Goal: Transaction & Acquisition: Purchase product/service

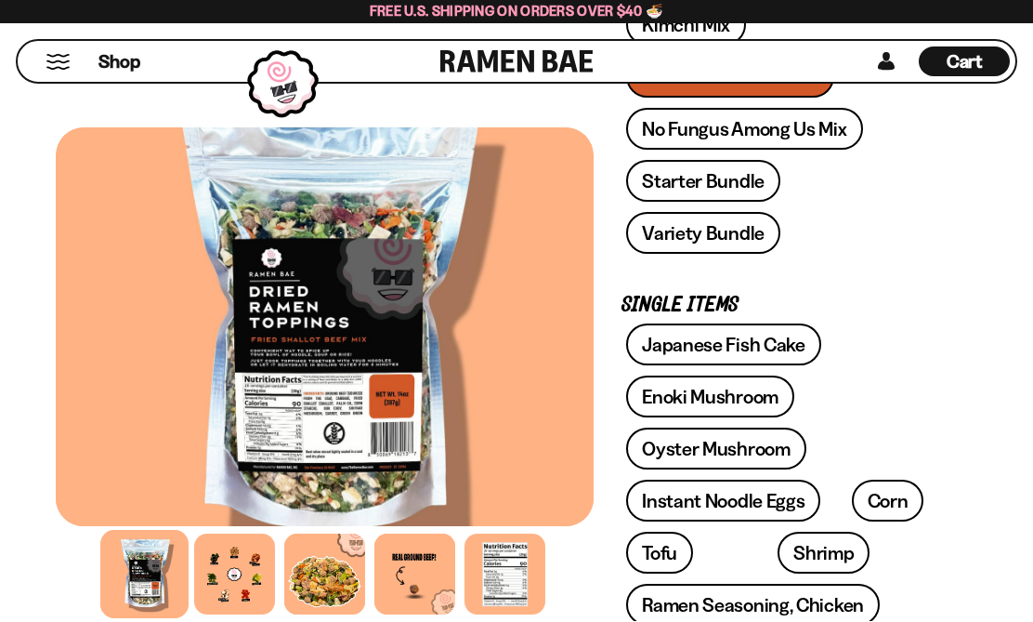
scroll to position [622, 0]
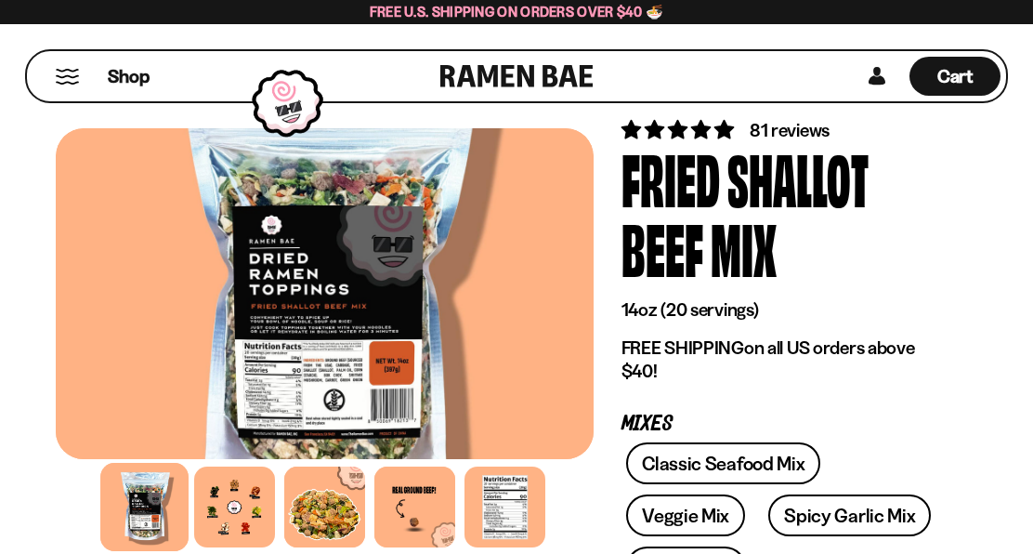
scroll to position [69, 0]
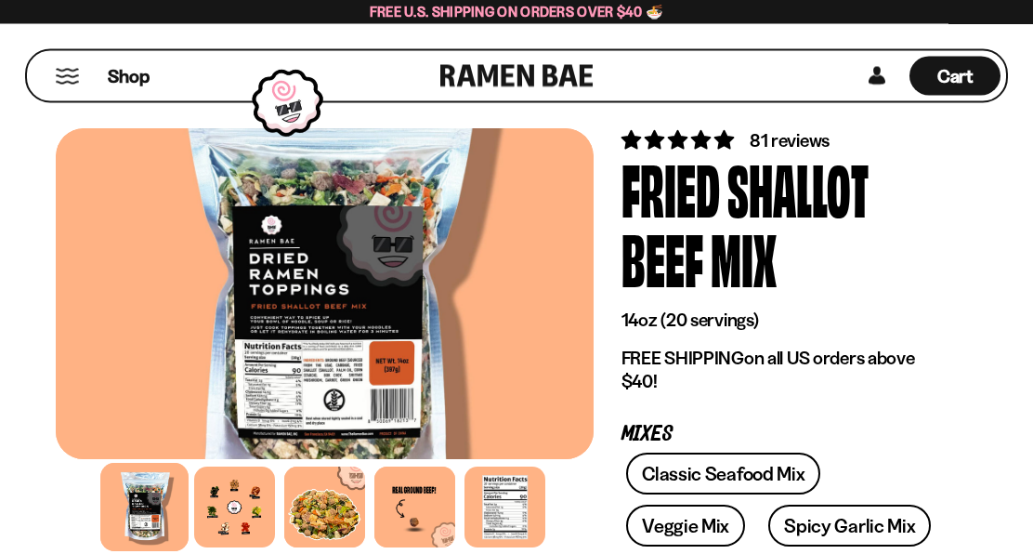
click at [518, 505] on div at bounding box center [505, 506] width 81 height 81
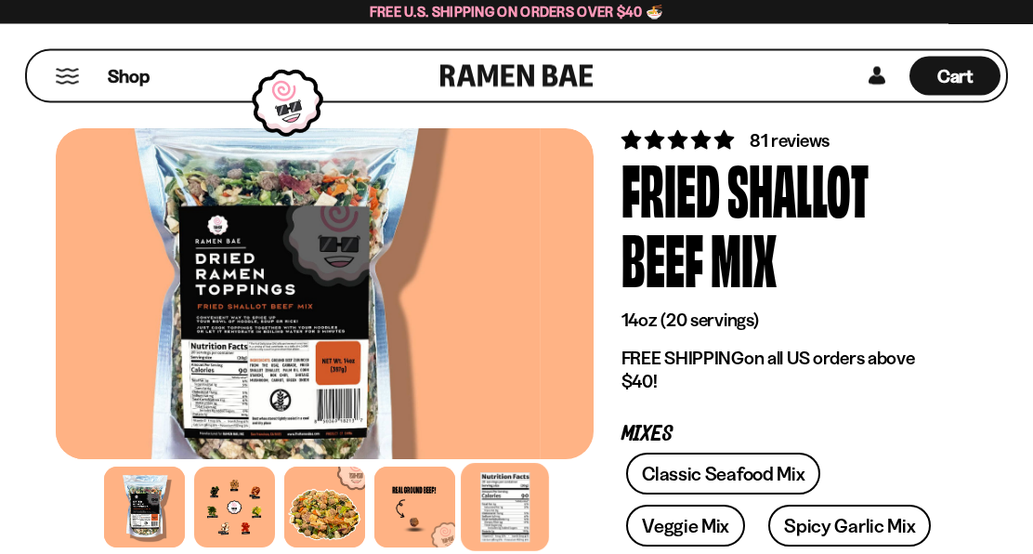
scroll to position [70, 0]
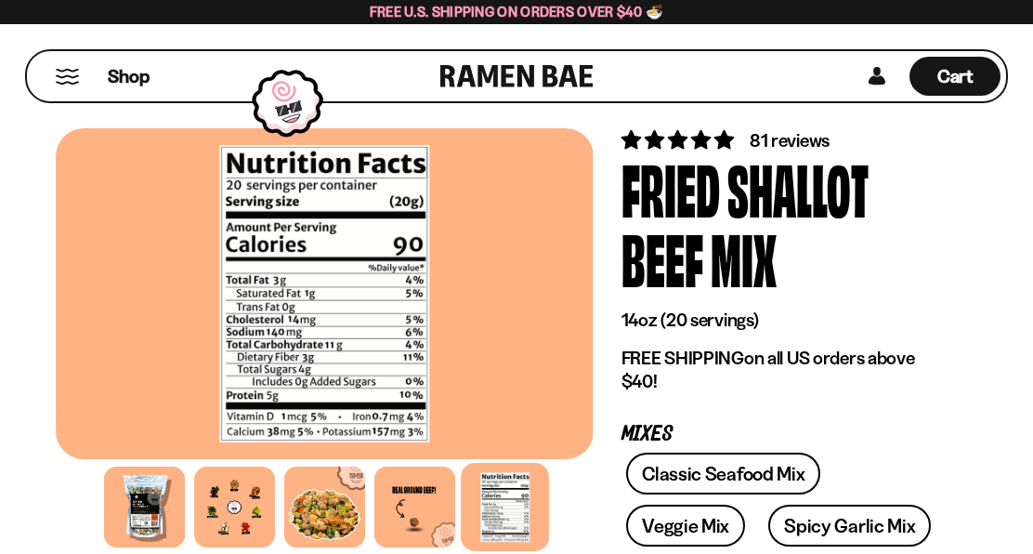
click at [146, 491] on div at bounding box center [144, 506] width 81 height 81
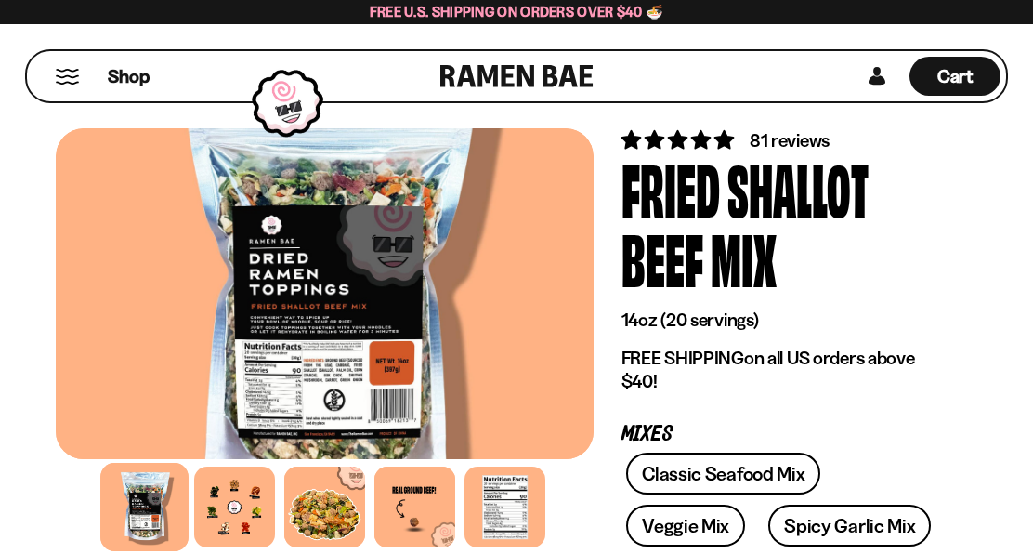
click at [965, 69] on span "Cart" at bounding box center [956, 76] width 36 height 22
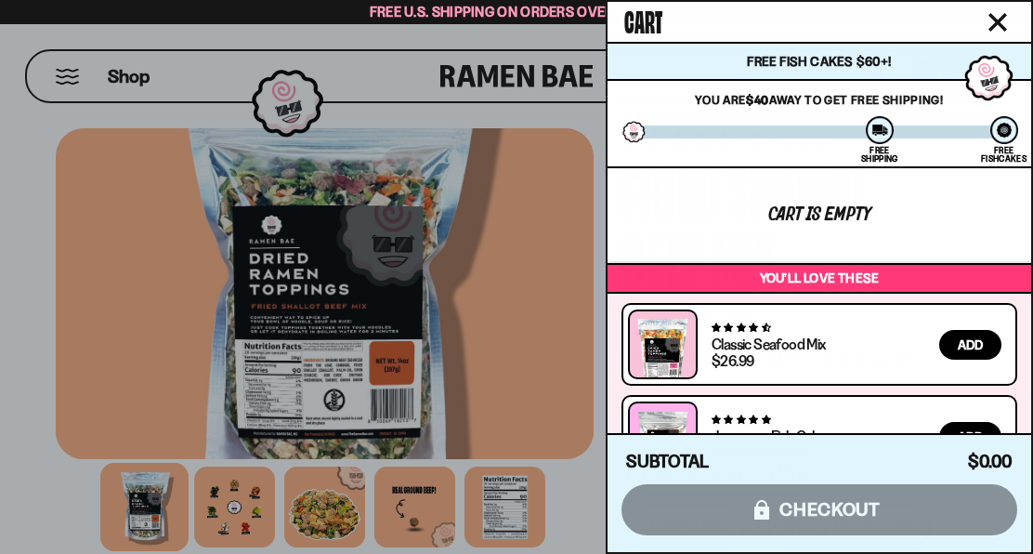
scroll to position [0, 0]
click at [1002, 19] on icon "Close cart" at bounding box center [998, 22] width 17 height 17
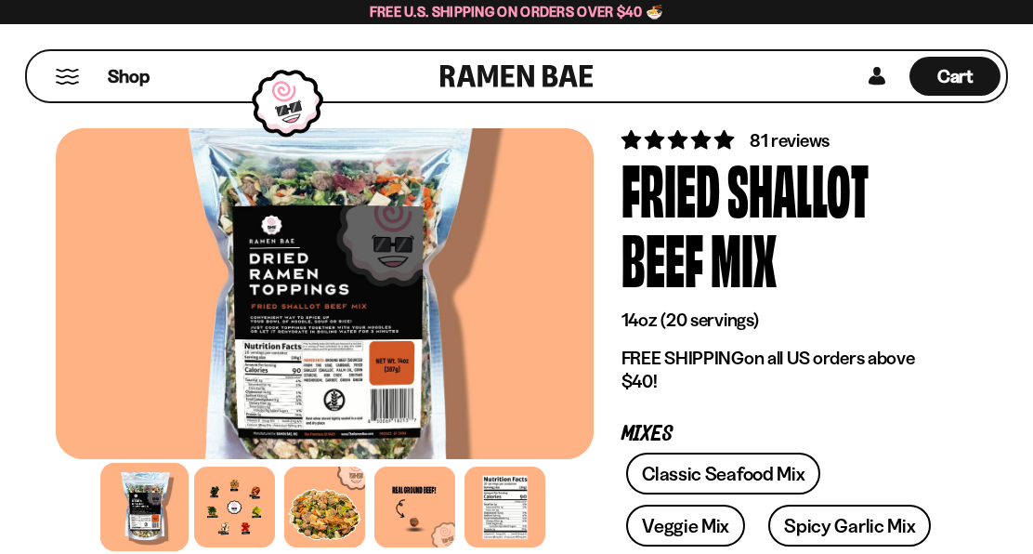
click at [143, 83] on span "Shop" at bounding box center [129, 76] width 42 height 25
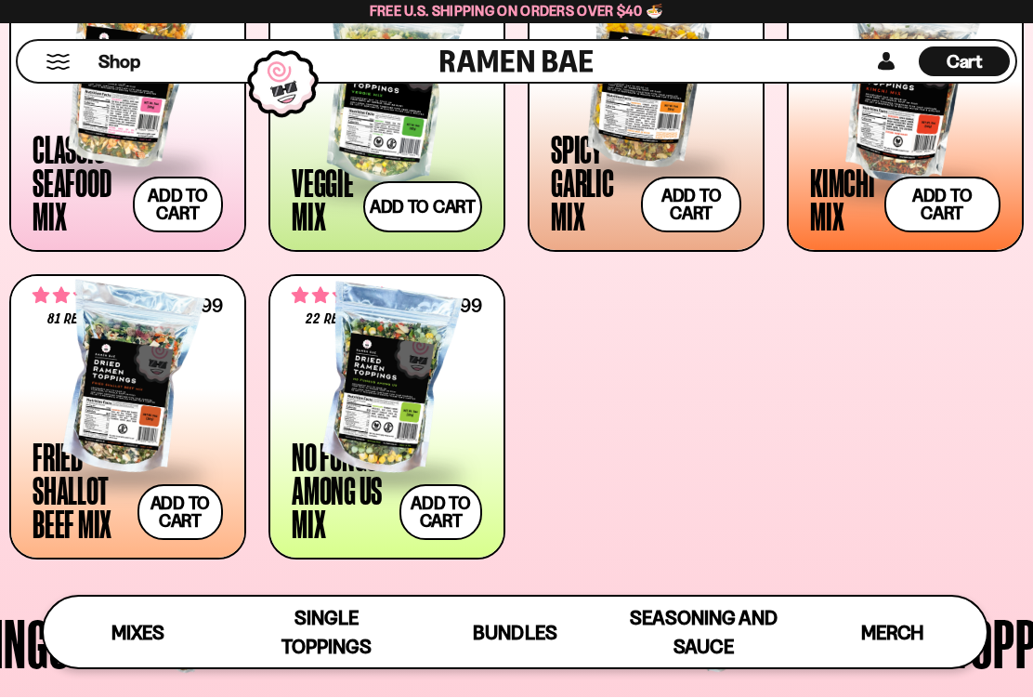
scroll to position [789, 0]
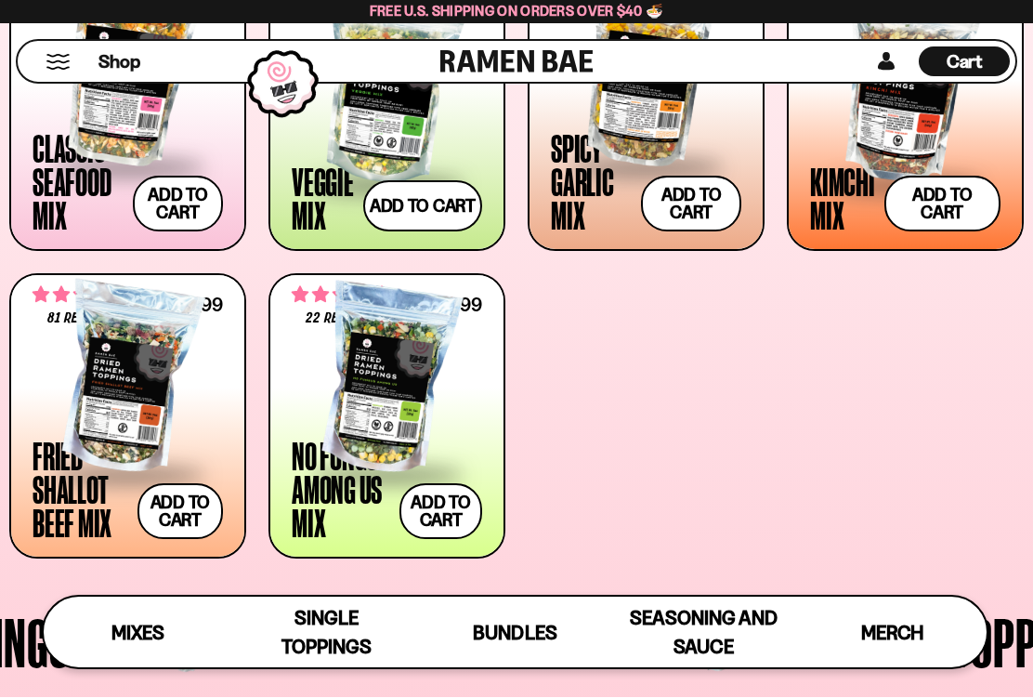
click at [180, 503] on button "Add to cart Add ― Regular price $31.99 Regular price Sale price $31.99 Unit pri…" at bounding box center [180, 512] width 85 height 56
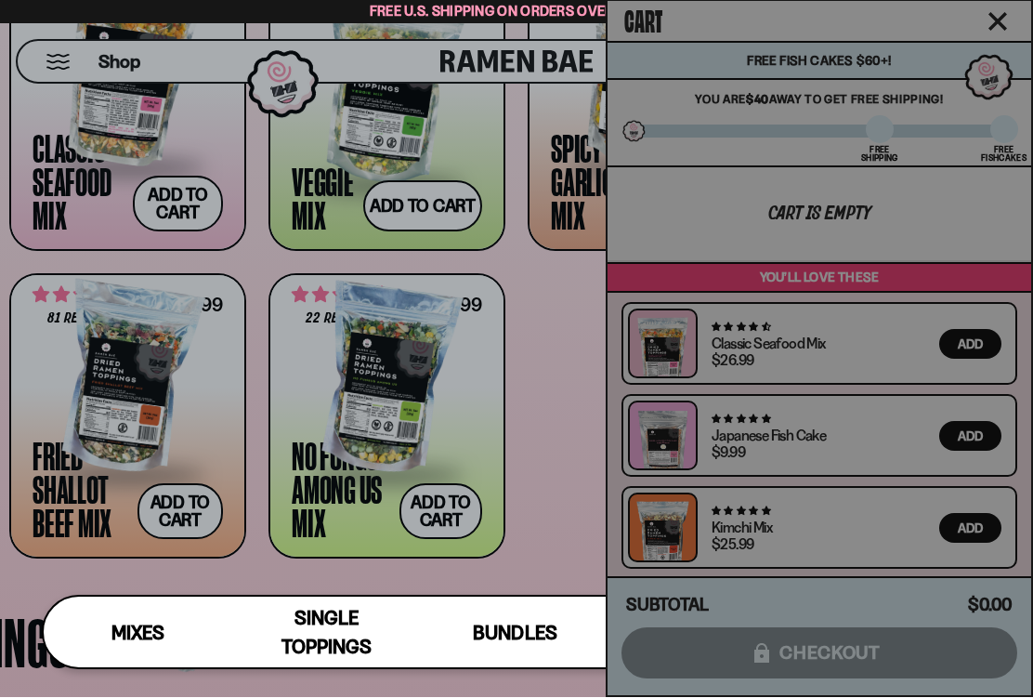
scroll to position [790, 0]
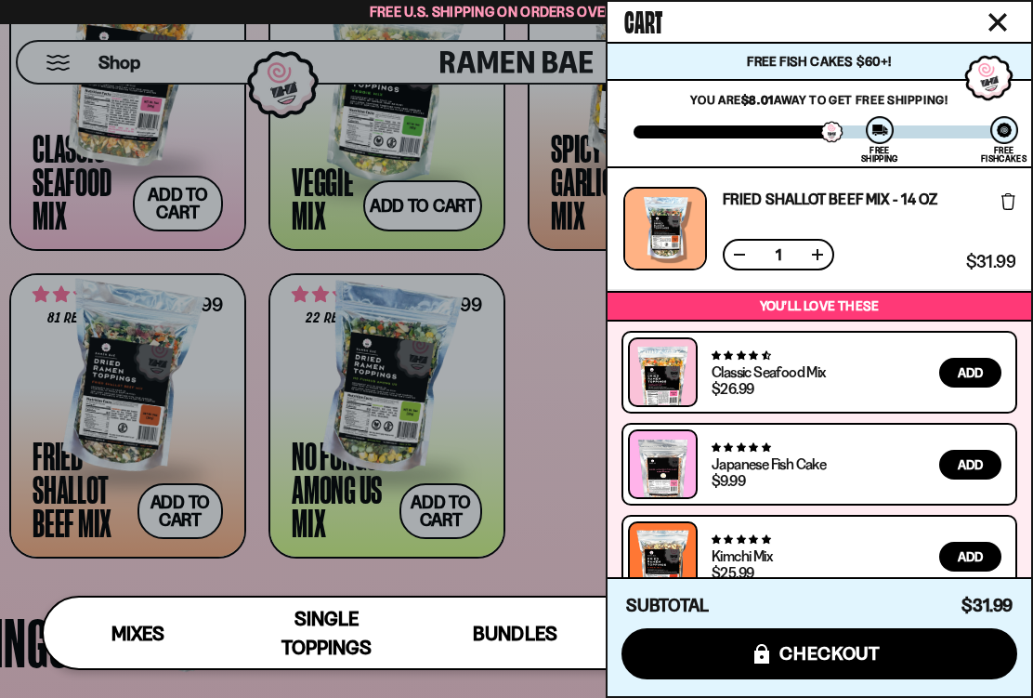
click at [1010, 20] on button "Close cart" at bounding box center [998, 22] width 28 height 28
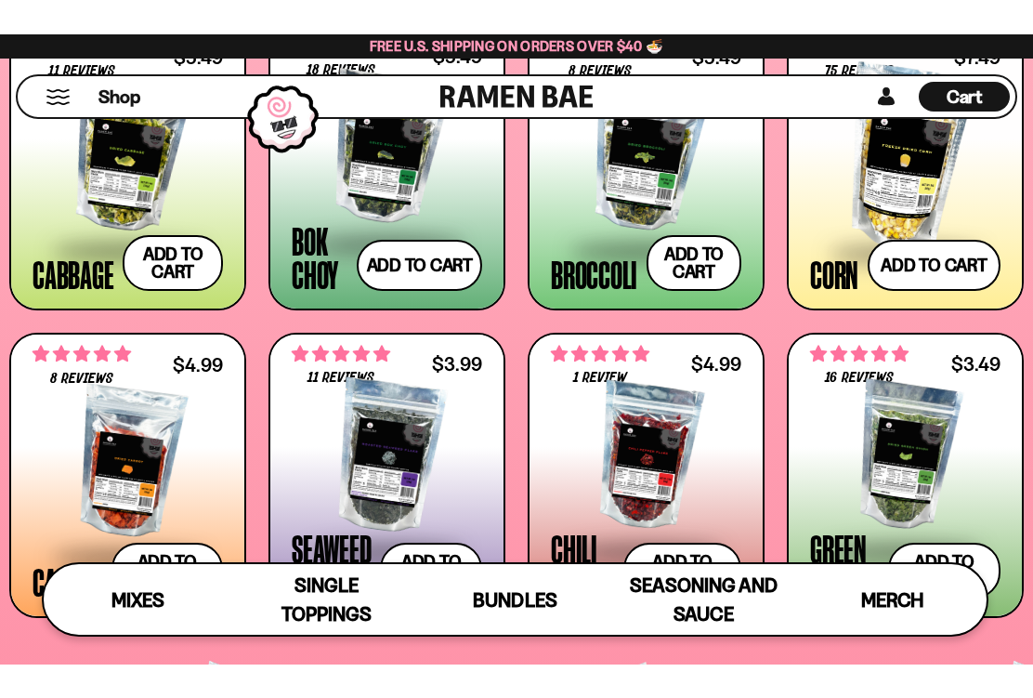
scroll to position [2512, 0]
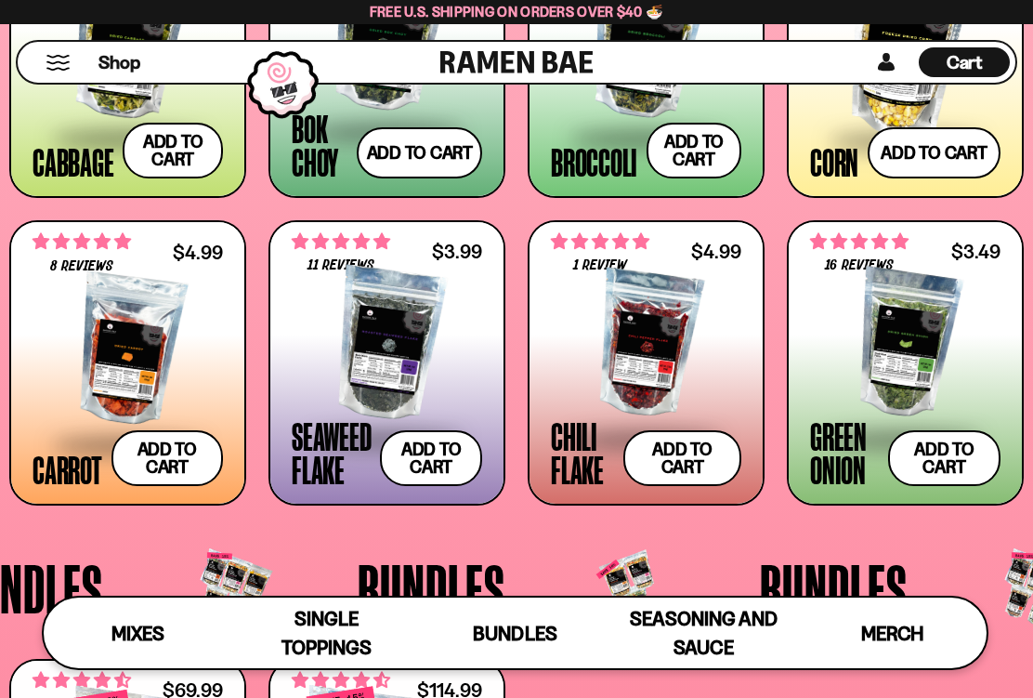
click at [761, 484] on div "**********" at bounding box center [646, 363] width 233 height 282
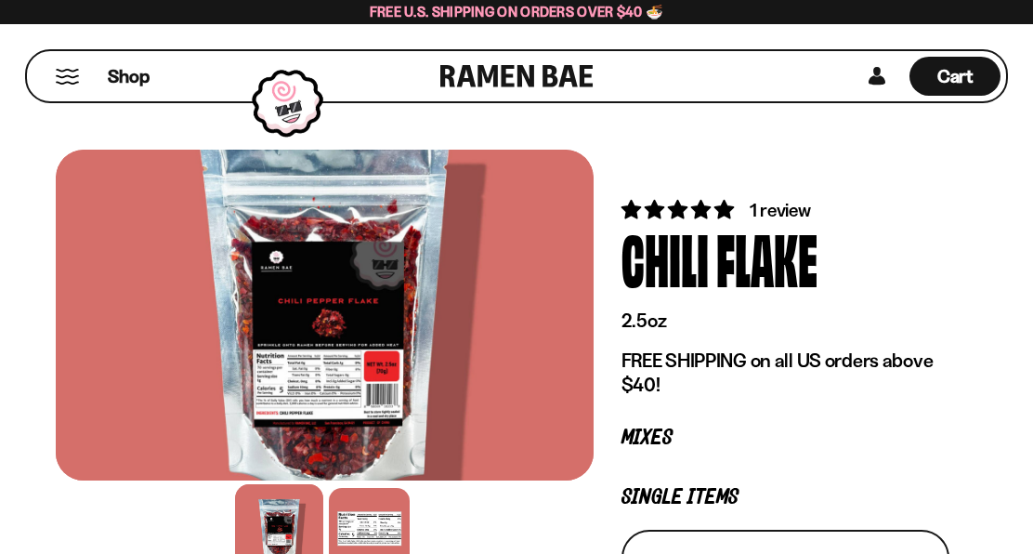
click at [69, 84] on button "Mobile Menu Trigger" at bounding box center [67, 77] width 25 height 16
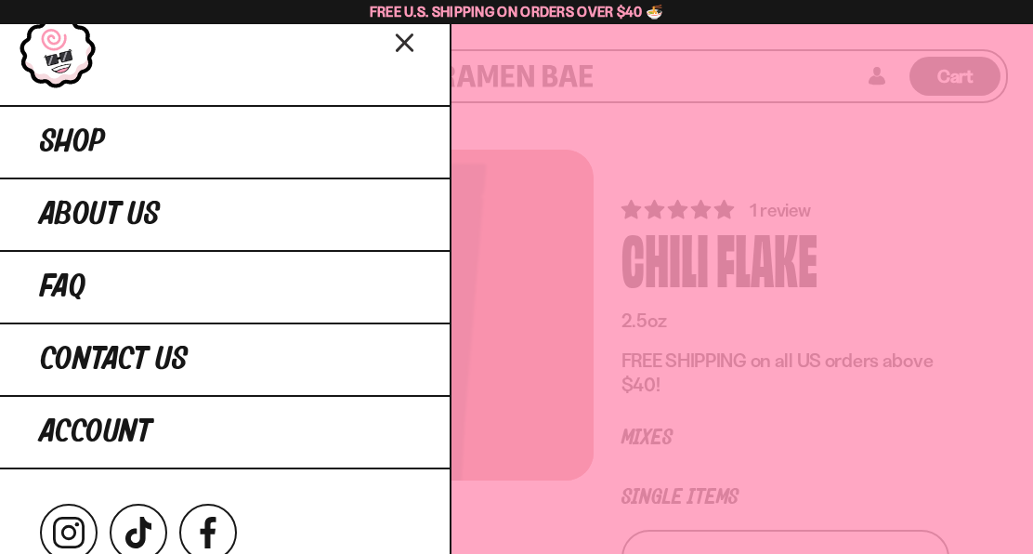
click at [407, 62] on span "Close menu" at bounding box center [405, 49] width 33 height 33
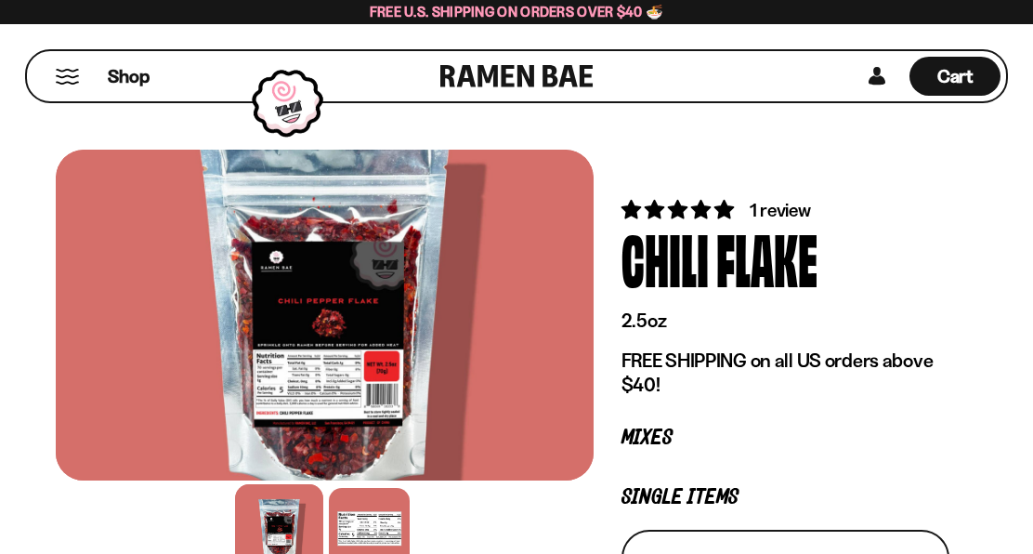
click at [141, 83] on span "Shop" at bounding box center [129, 76] width 42 height 25
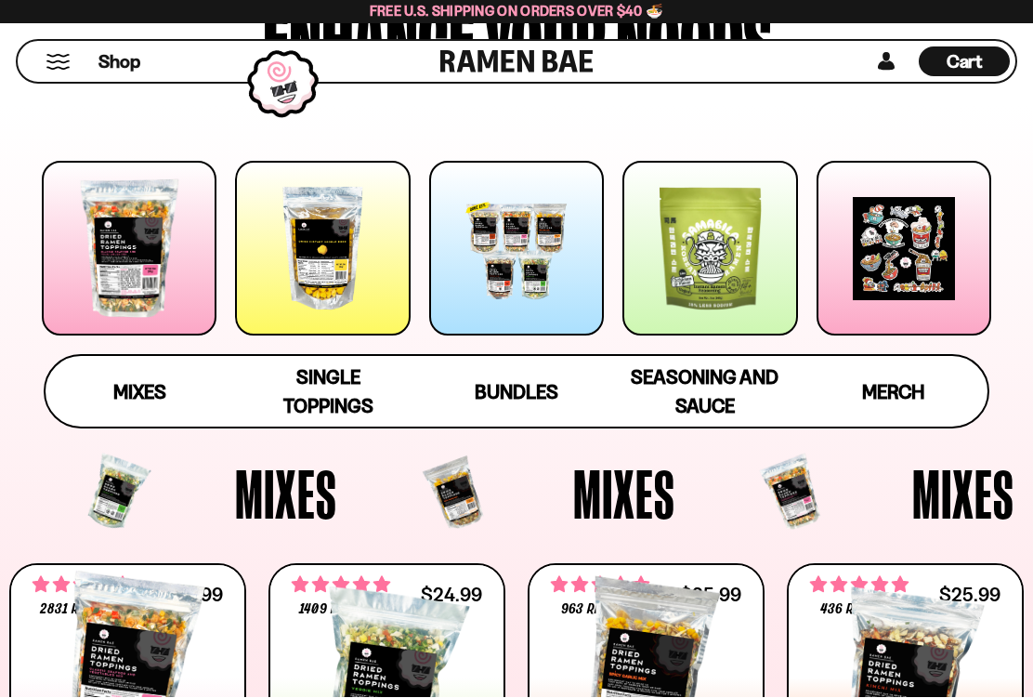
scroll to position [217, 0]
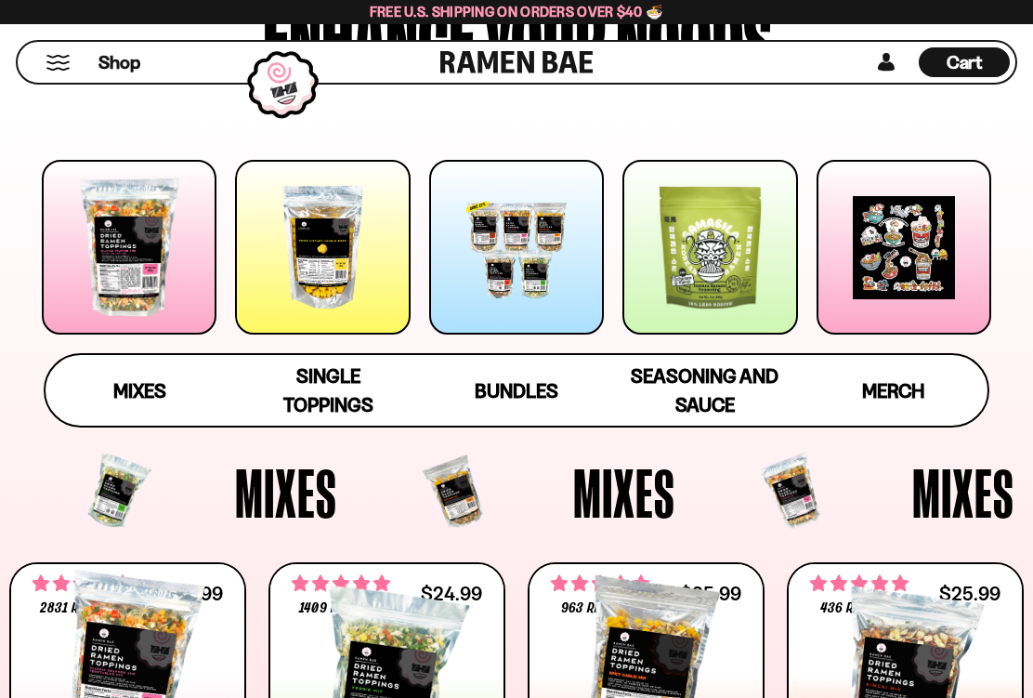
click at [138, 388] on span "Mixes" at bounding box center [139, 390] width 53 height 23
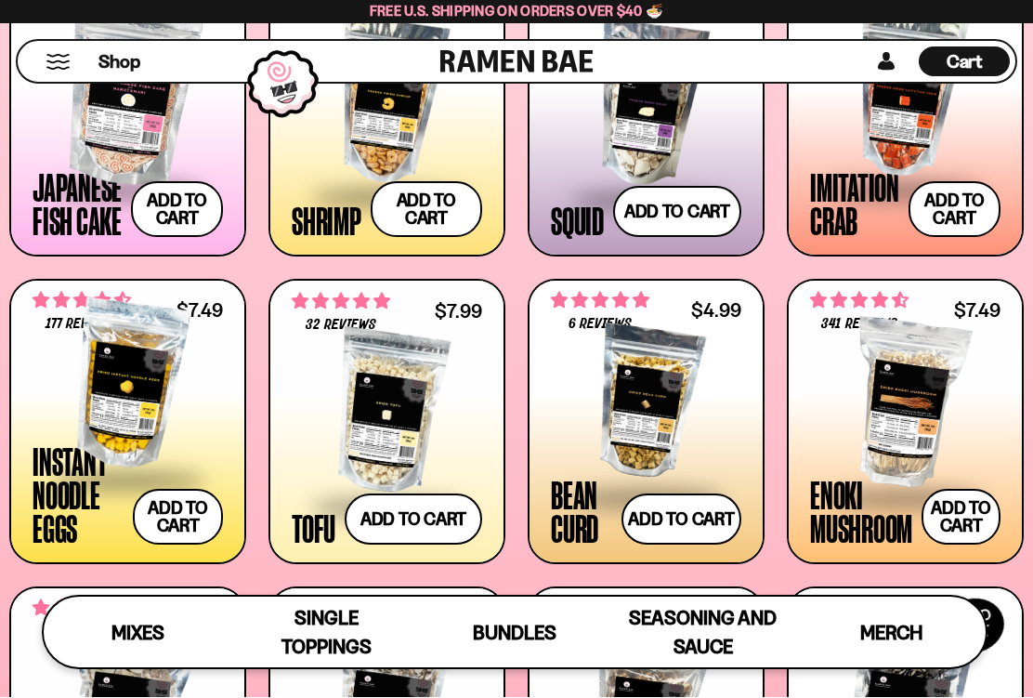
scroll to position [1529, 0]
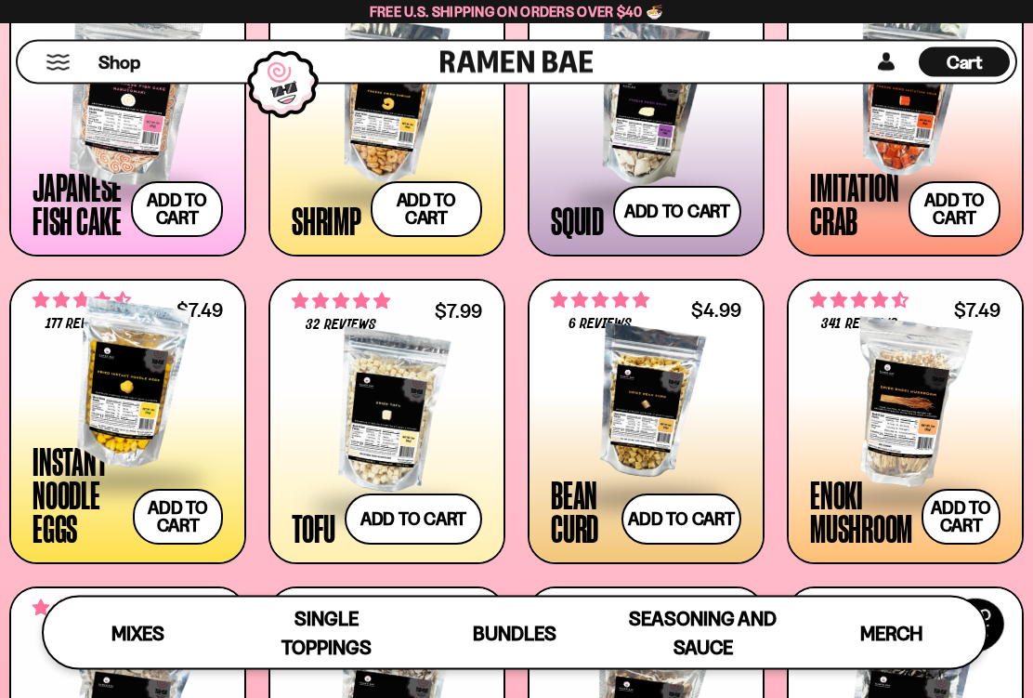
click at [188, 527] on button "Add to cart Add ― Regular price $7.49 Regular price Sale price $7.49 Unit price…" at bounding box center [178, 518] width 90 height 56
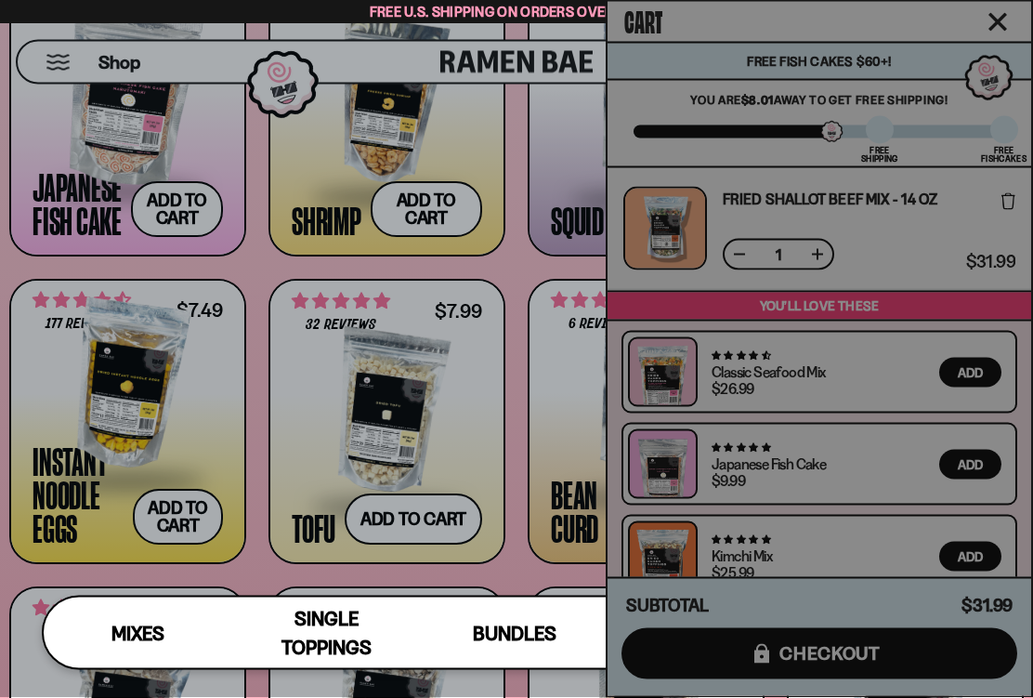
scroll to position [1530, 0]
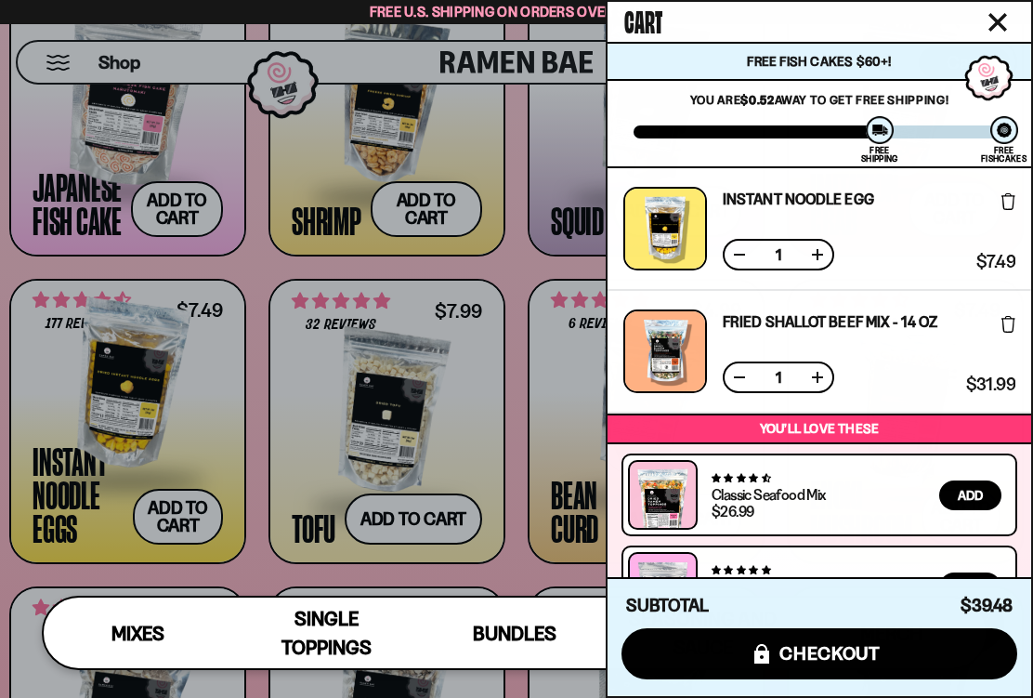
click at [1005, 15] on icon "Close cart" at bounding box center [998, 22] width 17 height 17
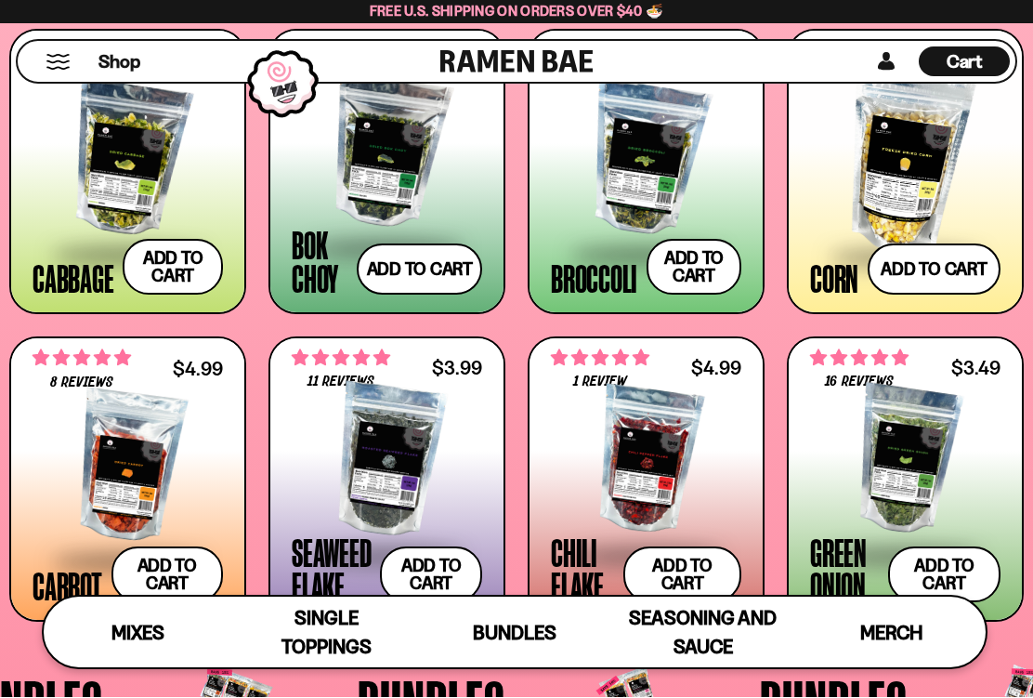
scroll to position [2395, 0]
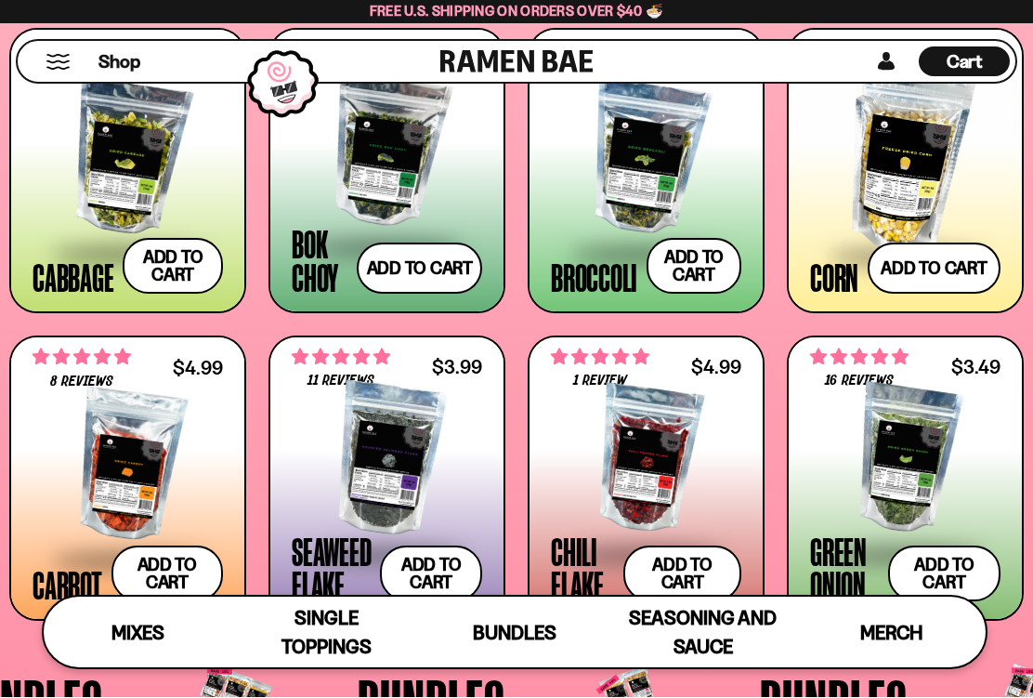
click at [187, 260] on button "Add to cart Add ― Regular price $5.49 Regular price Sale price $5.49 Unit price…" at bounding box center [173, 267] width 100 height 56
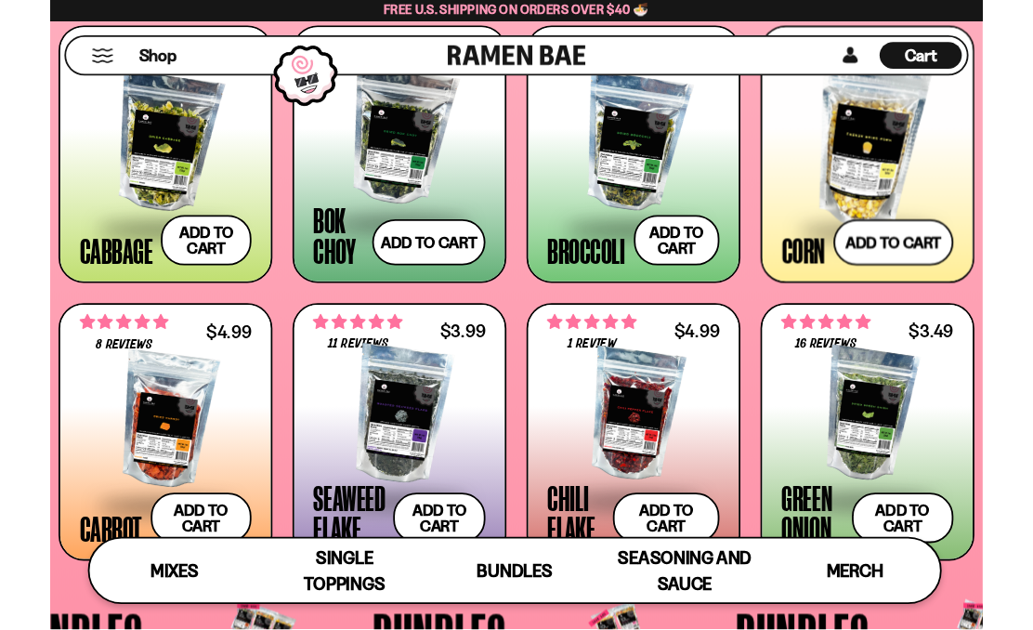
scroll to position [2396, 0]
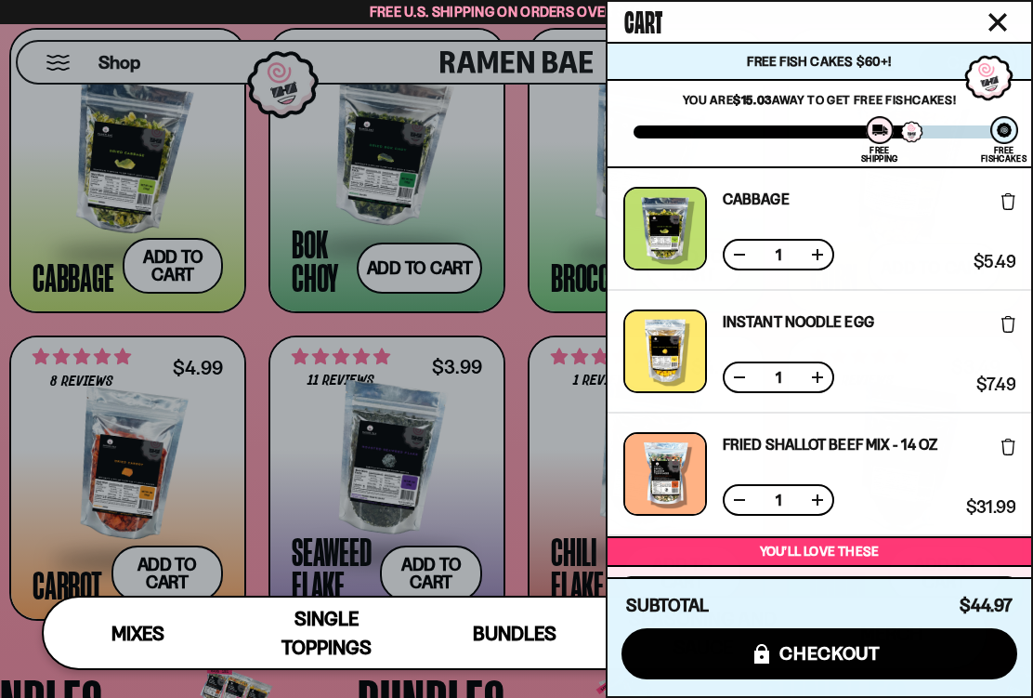
click at [844, 629] on span "checkout" at bounding box center [830, 653] width 101 height 20
